Goal: Information Seeking & Learning: Learn about a topic

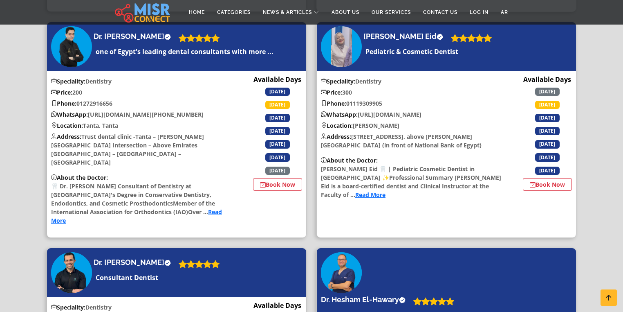
scroll to position [1047, 0]
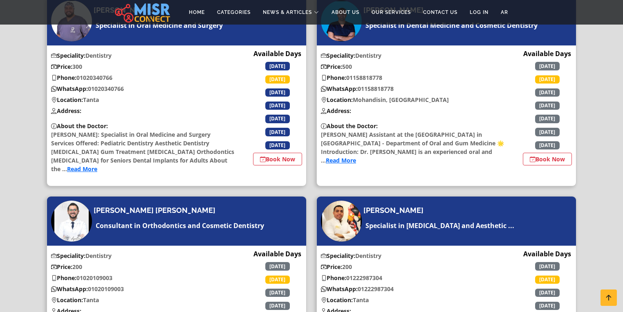
scroll to position [1537, 0]
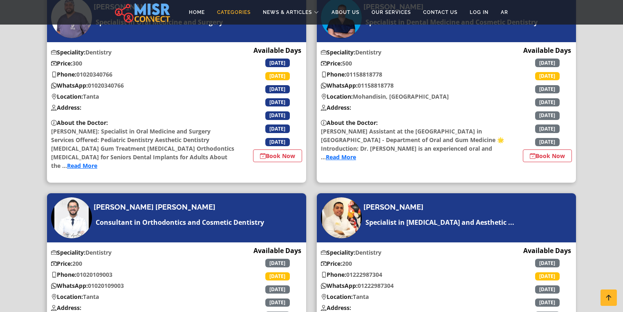
click at [211, 8] on link "Categories" at bounding box center [234, 12] width 46 height 16
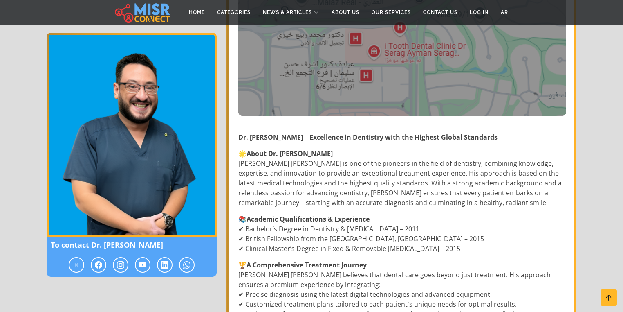
scroll to position [425, 0]
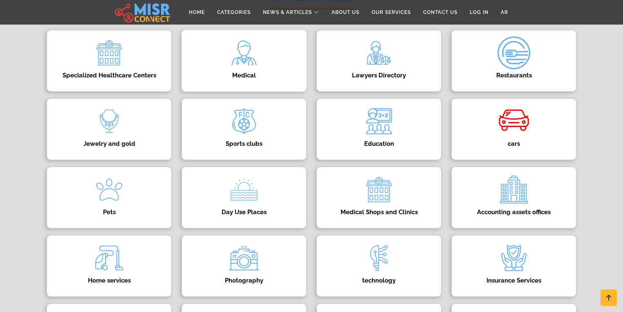
scroll to position [98, 0]
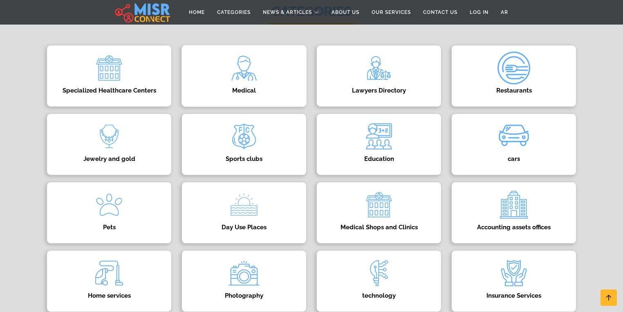
click at [256, 90] on h4 "Medical" at bounding box center [244, 90] width 100 height 7
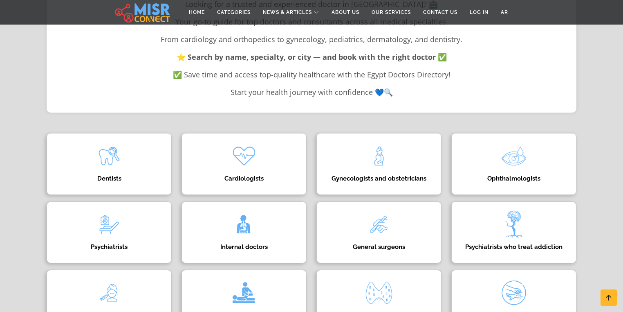
scroll to position [196, 0]
click at [119, 161] on img at bounding box center [109, 155] width 33 height 33
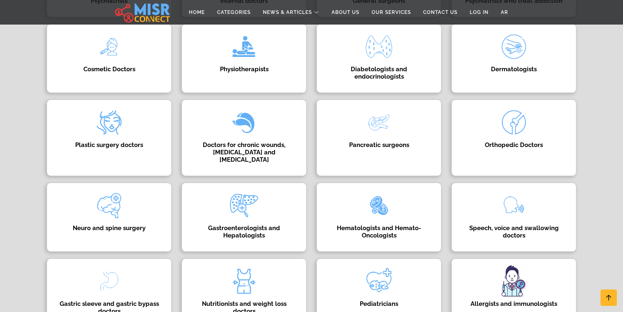
scroll to position [523, 0]
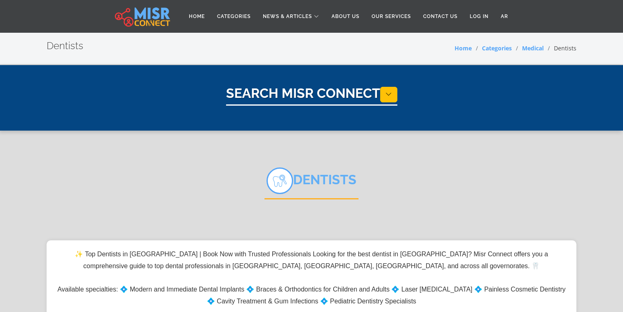
select select "*****"
select select "**********"
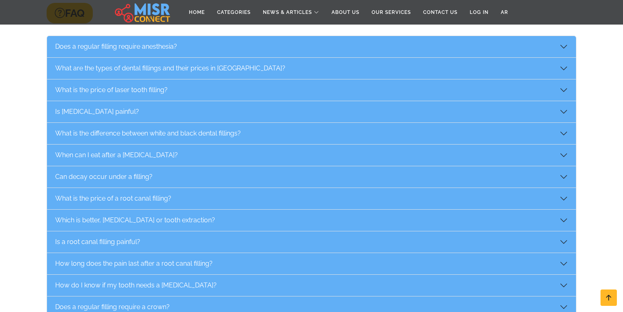
scroll to position [2748, 0]
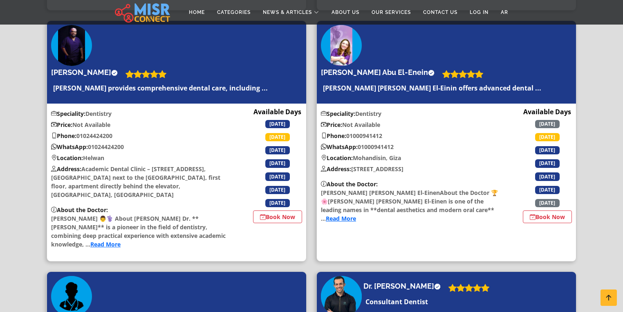
scroll to position [2126, 0]
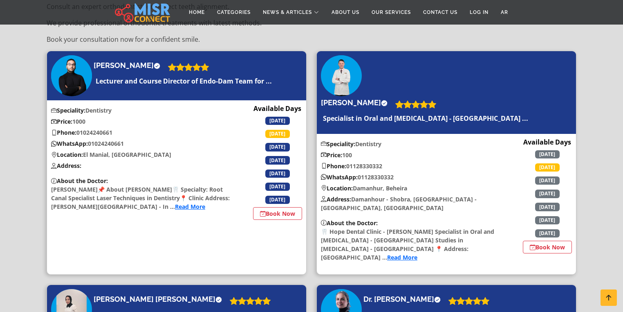
scroll to position [33, 0]
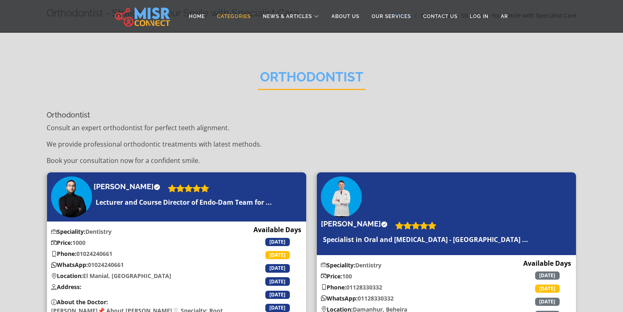
click at [211, 16] on link "Categories" at bounding box center [234, 17] width 46 height 16
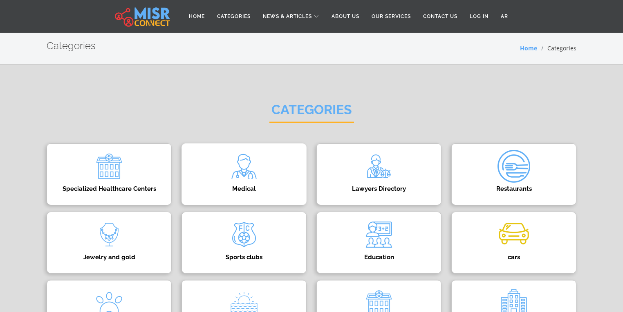
click at [221, 165] on div "Medical Doctors Directory in Egypt | Find the Best Physicians & Specialists 👨‍⚕…" at bounding box center [244, 174] width 125 height 62
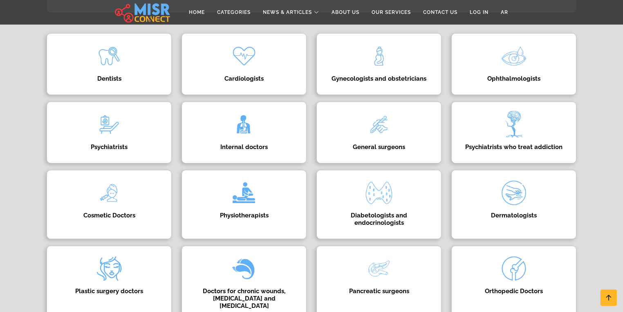
scroll to position [262, 0]
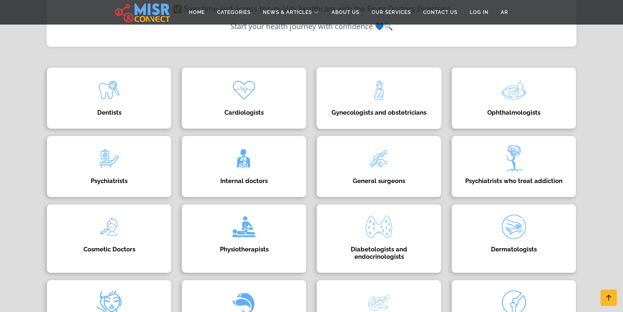
click at [384, 116] on h4 "Gynecologists and obstetricians" at bounding box center [379, 112] width 100 height 7
click at [365, 99] on img at bounding box center [379, 90] width 33 height 33
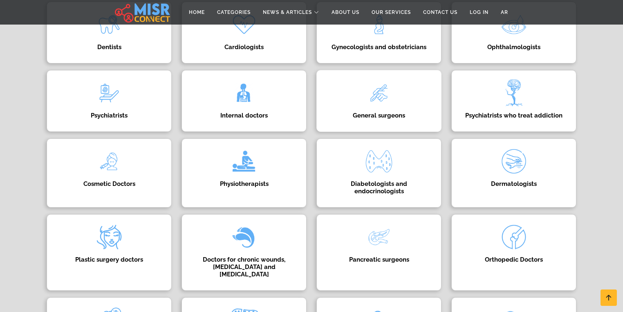
scroll to position [164, 0]
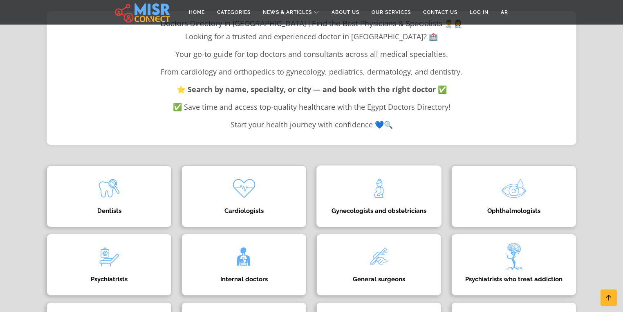
click at [393, 214] on h4 "Gynecologists and obstetricians" at bounding box center [379, 210] width 100 height 7
click at [395, 214] on h4 "Gynecologists and obstetricians" at bounding box center [379, 210] width 100 height 7
click at [396, 214] on h4 "Gynecologists and obstetricians" at bounding box center [379, 210] width 100 height 7
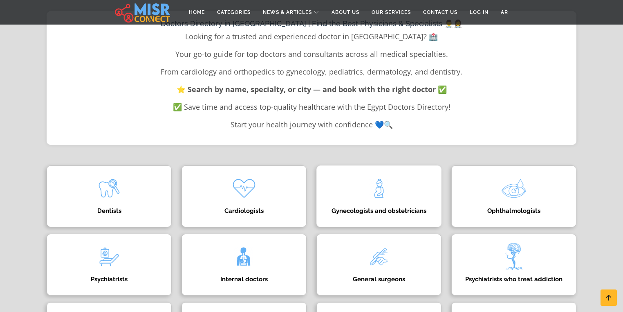
click at [396, 214] on h4 "Gynecologists and obstetricians" at bounding box center [379, 210] width 100 height 7
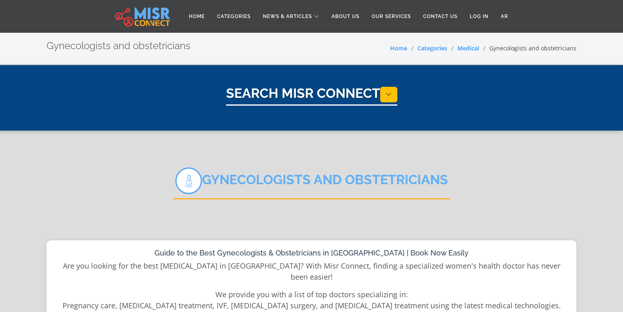
select select "*****"
select select "**********"
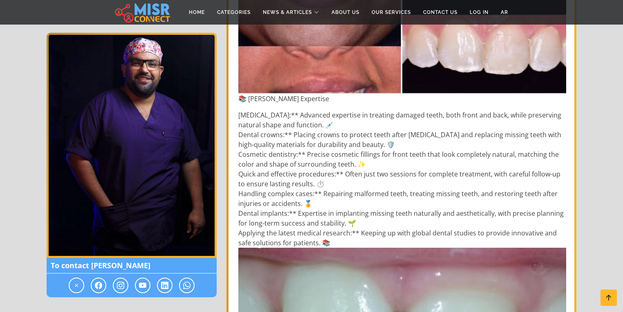
scroll to position [1406, 0]
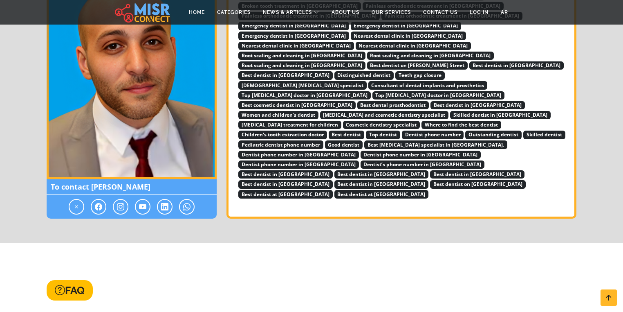
scroll to position [1668, 0]
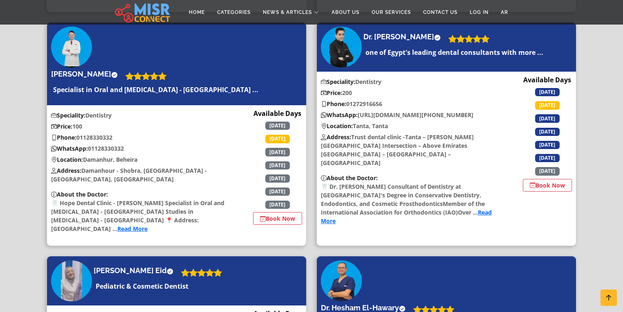
scroll to position [981, 0]
